Goal: Information Seeking & Learning: Learn about a topic

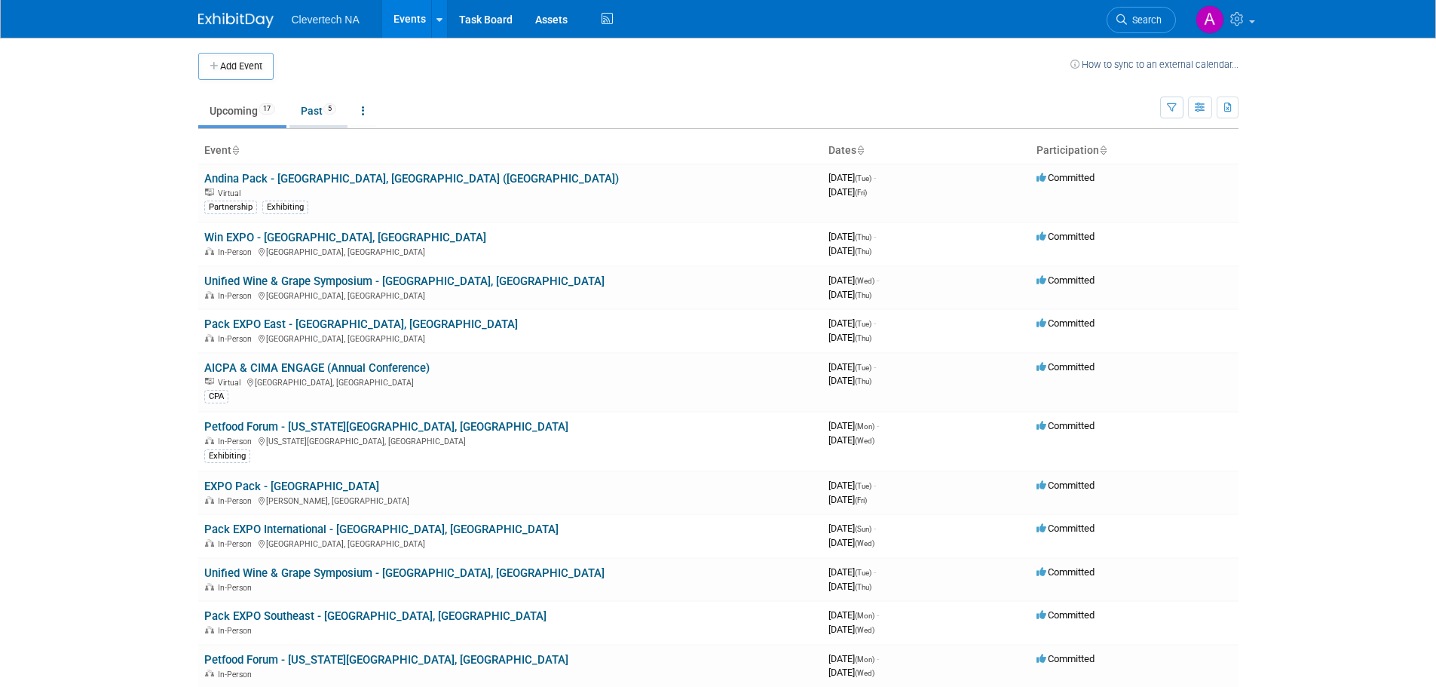
click at [332, 116] on link "Past 5" at bounding box center [318, 110] width 58 height 29
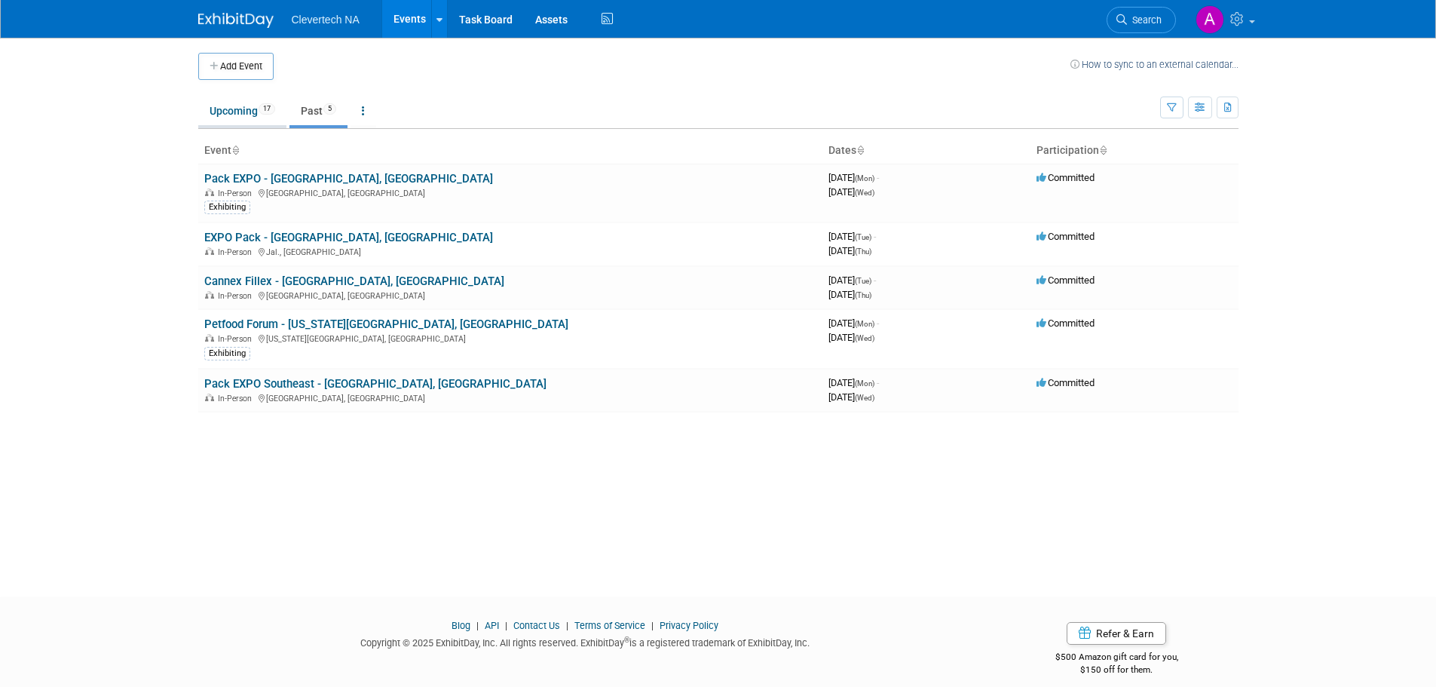
click at [247, 117] on link "Upcoming 17" at bounding box center [242, 110] width 88 height 29
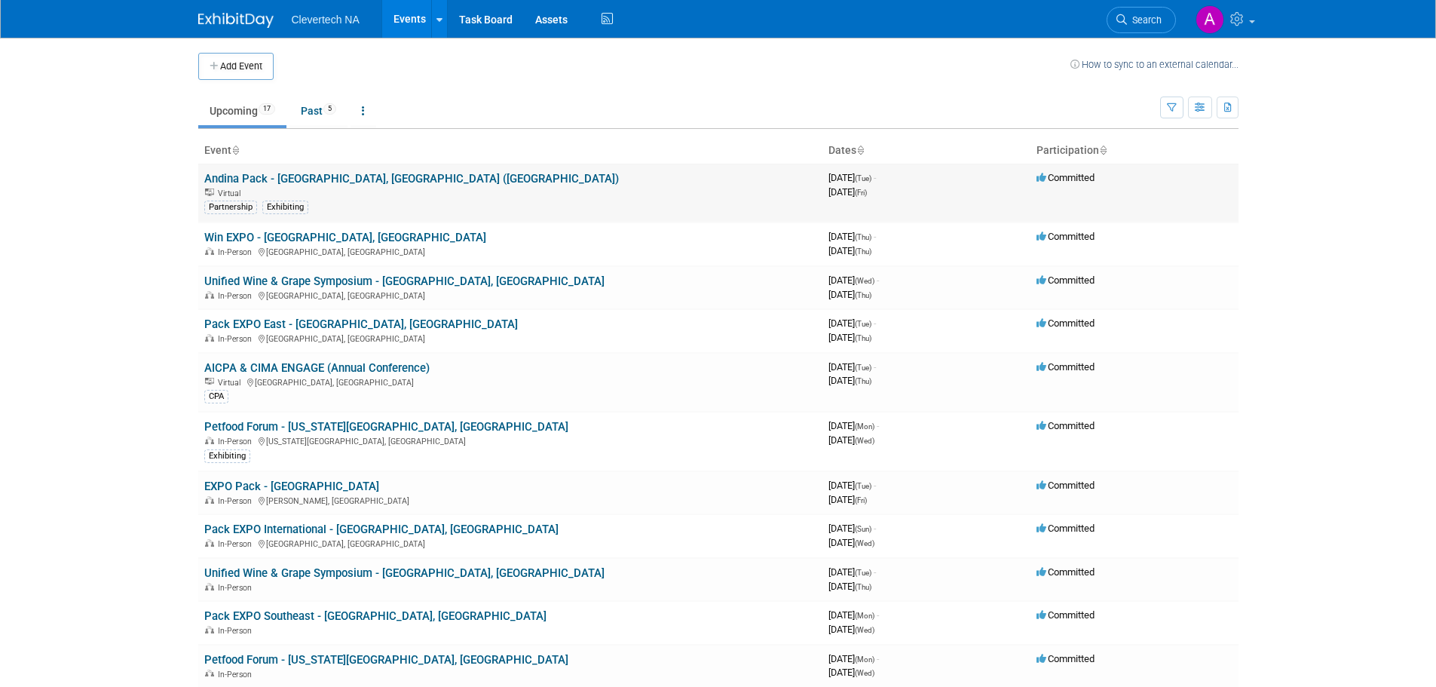
click at [317, 172] on link "Andina Pack - Bogota, Colombia (Dodona)" at bounding box center [411, 179] width 415 height 14
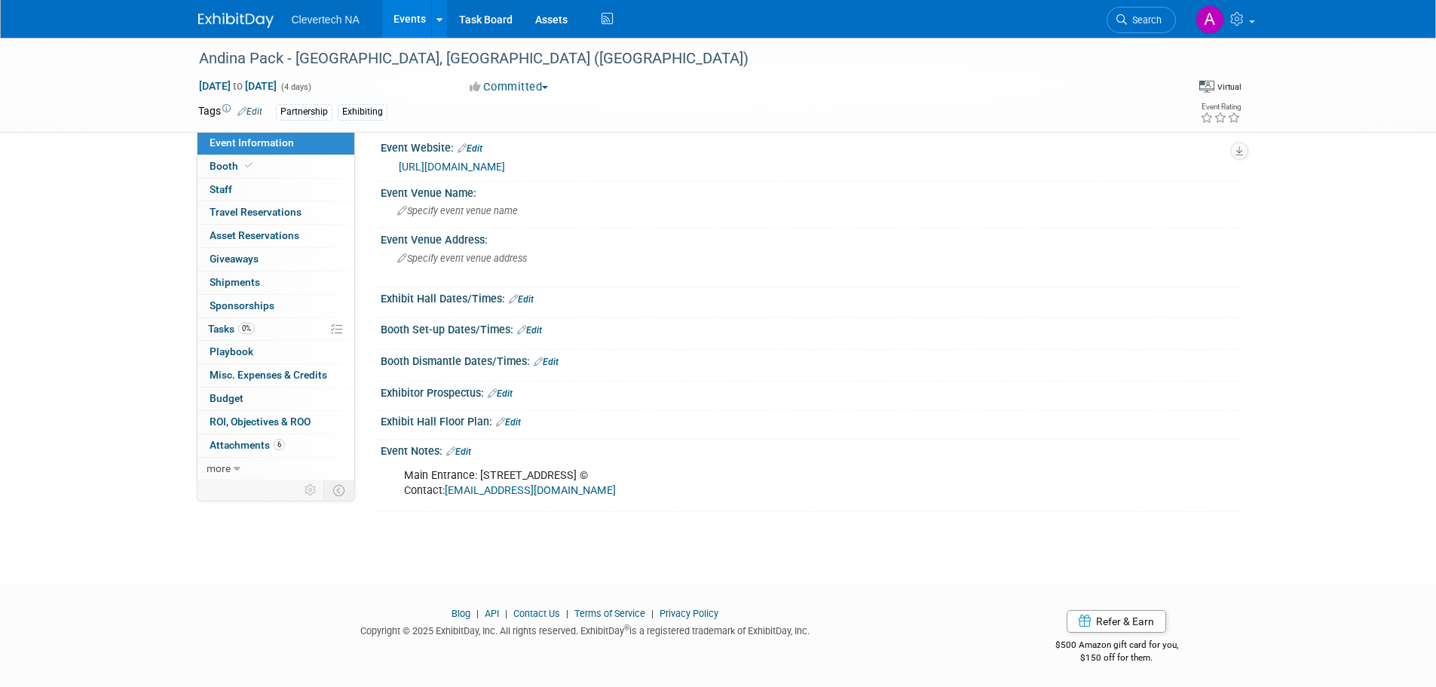
scroll to position [15, 0]
click at [514, 170] on div "https://andinapack.com/en" at bounding box center [813, 163] width 828 height 17
click at [528, 167] on div "https://andinapack.com/en" at bounding box center [813, 163] width 828 height 17
click at [505, 164] on link "https://andinapack.com/en" at bounding box center [452, 164] width 106 height 12
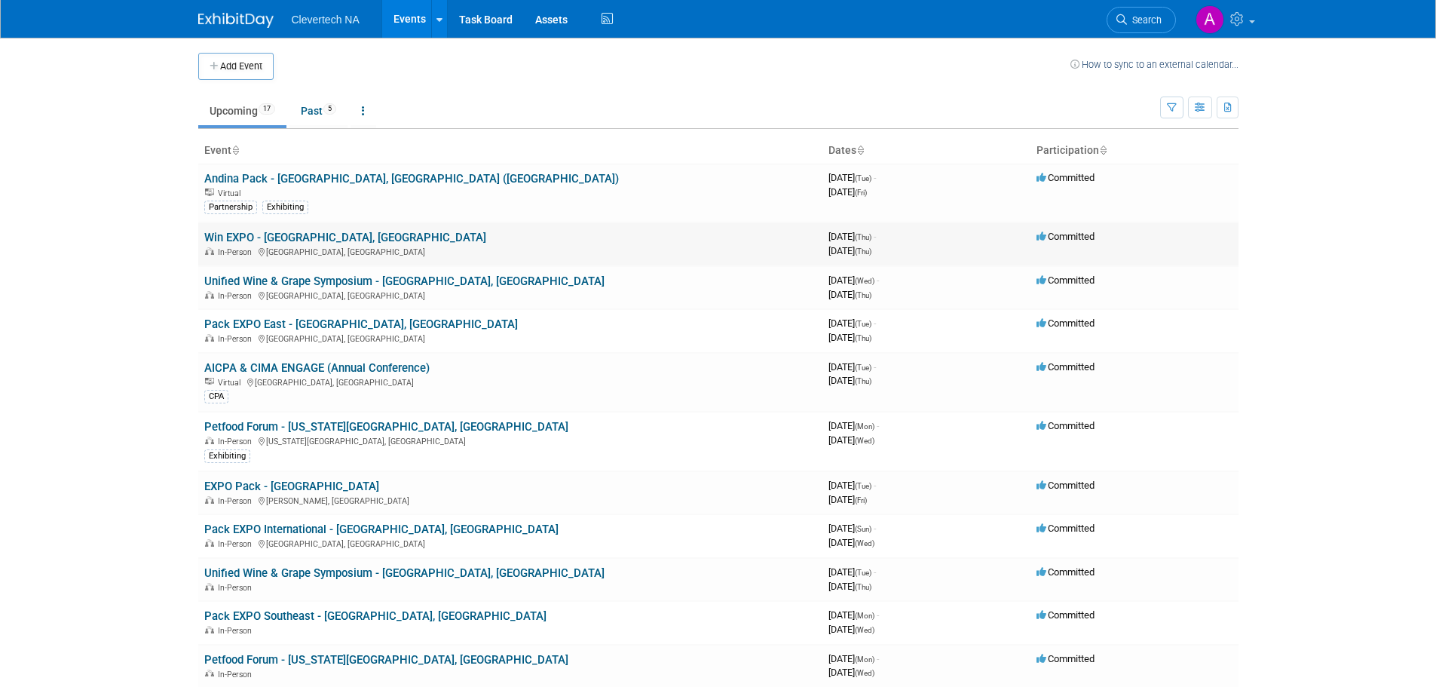
click at [312, 239] on link "Win EXPO - [GEOGRAPHIC_DATA], [GEOGRAPHIC_DATA]" at bounding box center [345, 238] width 282 height 14
